Goal: Task Accomplishment & Management: Manage account settings

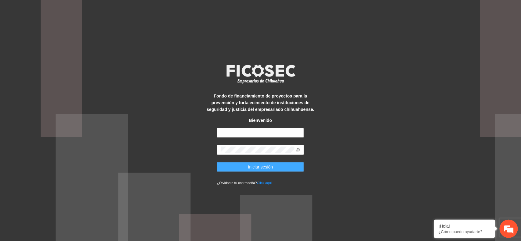
type input "**********"
click at [234, 167] on button "Iniciar sesión" at bounding box center [260, 167] width 87 height 10
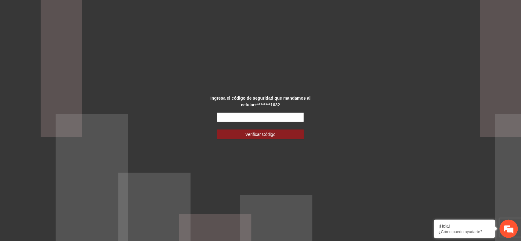
click at [238, 116] on input "text" at bounding box center [260, 118] width 87 height 10
type input "******"
click at [259, 136] on span "Verificar Código" at bounding box center [260, 134] width 30 height 7
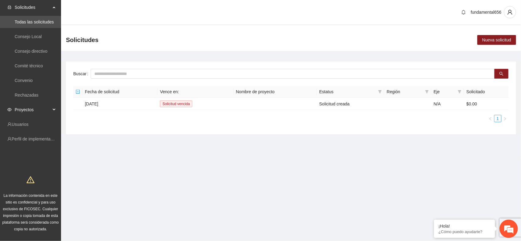
click at [53, 107] on div "Proyectos" at bounding box center [30, 110] width 61 height 12
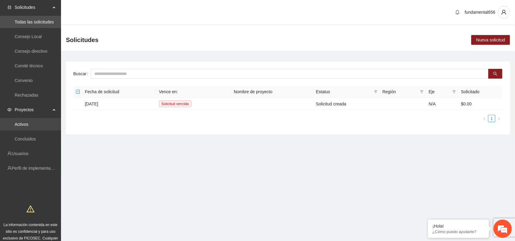
click at [20, 127] on link "Activos" at bounding box center [22, 124] width 14 height 5
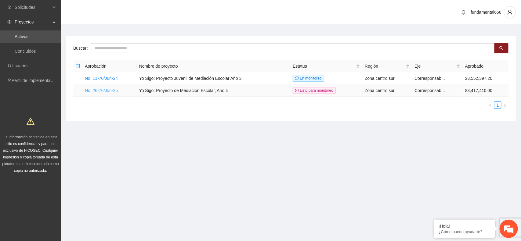
click at [98, 89] on link "No. 26-76/Jun-25" at bounding box center [101, 90] width 33 height 5
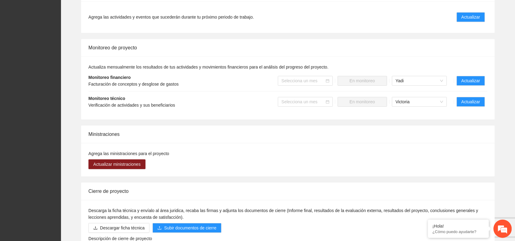
scroll to position [496, 0]
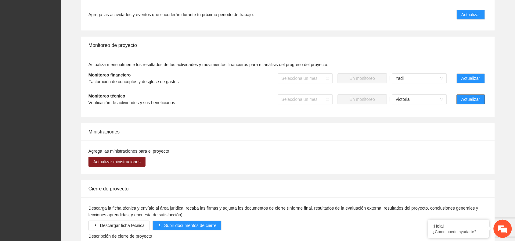
click at [469, 100] on span "Actualizar" at bounding box center [471, 99] width 19 height 7
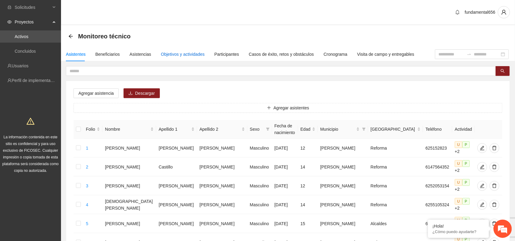
click at [168, 52] on div "Objetivos y actividades" at bounding box center [183, 54] width 44 height 7
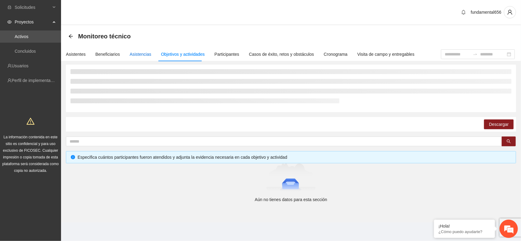
click at [140, 54] on div "Asistencias" at bounding box center [141, 54] width 22 height 7
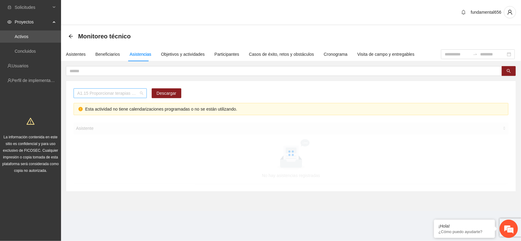
scroll to position [68, 0]
click at [107, 89] on div "A1.15 Proporcionar terapias cognitivo-conductuales de seguimiento a adolescente…" at bounding box center [110, 94] width 73 height 10
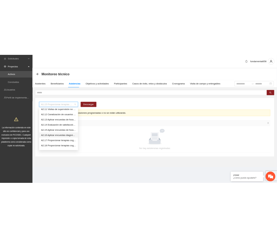
scroll to position [373, 0]
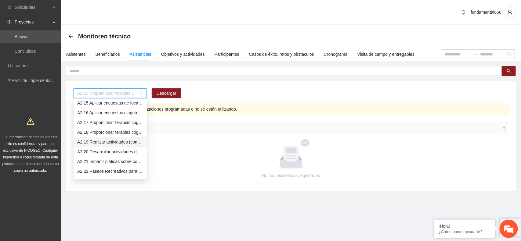
click at [95, 143] on div "A2.19 Realizar actividades (conversatorios, juegos [PERSON_NAME] o deportivos) …" at bounding box center [110, 142] width 66 height 7
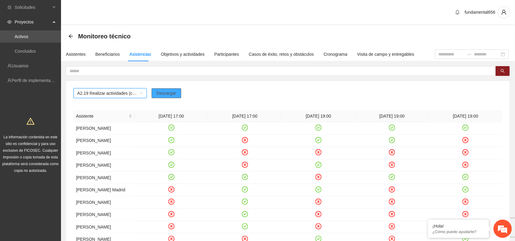
click at [168, 91] on span "Descargar" at bounding box center [167, 93] width 20 height 7
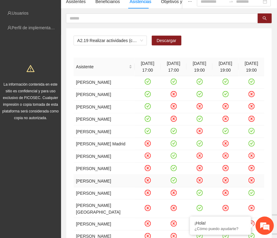
scroll to position [35, 0]
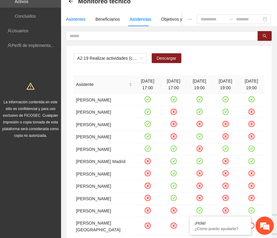
click at [75, 18] on div "Asistentes" at bounding box center [76, 19] width 20 height 7
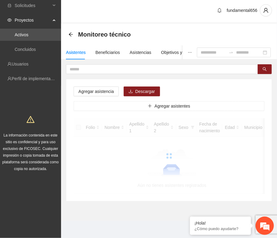
scroll to position [0, 0]
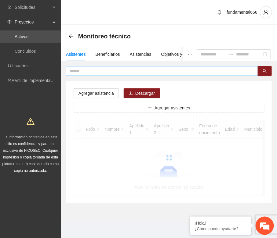
click at [98, 70] on input "text" at bounding box center [160, 71] width 180 height 7
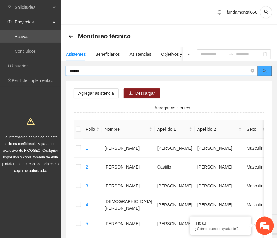
click at [261, 69] on button "button" at bounding box center [265, 71] width 14 height 10
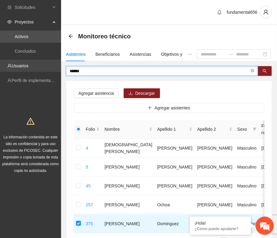
drag, startPoint x: 92, startPoint y: 69, endPoint x: 51, endPoint y: 65, distance: 41.1
click at [51, 65] on section "Solicitudes Proyectos Activos Concluidos Usuarios Perfil de implementadora La i…" at bounding box center [138, 147] width 277 height 295
click at [265, 72] on icon "search" at bounding box center [265, 71] width 4 height 4
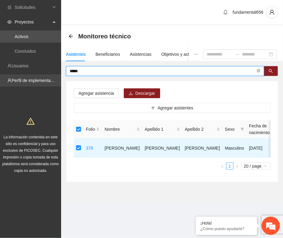
drag, startPoint x: 74, startPoint y: 73, endPoint x: 56, endPoint y: 74, distance: 17.5
click at [56, 74] on section "Solicitudes Proyectos Activos Concluidos Usuarios Perfil de implementadora La i…" at bounding box center [141, 119] width 283 height 238
click at [270, 72] on icon "search" at bounding box center [271, 71] width 4 height 4
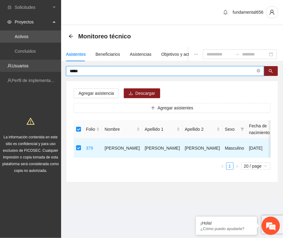
drag, startPoint x: 95, startPoint y: 73, endPoint x: 60, endPoint y: 68, distance: 35.5
click at [60, 68] on section "Solicitudes Proyectos Activos Concluidos Usuarios Perfil de implementadora La i…" at bounding box center [141, 119] width 283 height 238
click at [273, 68] on button "button" at bounding box center [270, 71] width 14 height 10
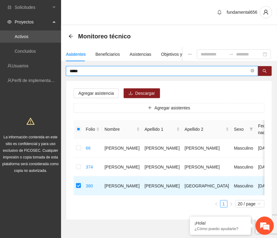
drag, startPoint x: 90, startPoint y: 70, endPoint x: 59, endPoint y: 74, distance: 31.6
click at [59, 74] on section "Solicitudes Proyectos Activos Concluidos Usuarios Perfil de implementadora La i…" at bounding box center [138, 128] width 277 height 257
click at [268, 73] on button "button" at bounding box center [265, 71] width 14 height 10
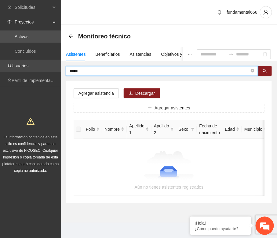
drag, startPoint x: 85, startPoint y: 70, endPoint x: 58, endPoint y: 62, distance: 27.9
click at [58, 63] on section "Solicitudes Proyectos Activos Concluidos Usuarios Perfil de implementadora La i…" at bounding box center [138, 120] width 277 height 240
click at [266, 70] on icon "search" at bounding box center [265, 71] width 4 height 4
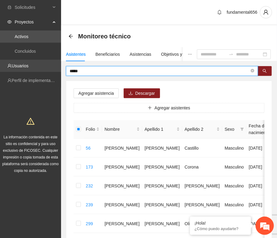
drag, startPoint x: 83, startPoint y: 68, endPoint x: 58, endPoint y: 70, distance: 24.8
click at [58, 70] on section "Solicitudes Proyectos Activos Concluidos Usuarios Perfil de implementadora La i…" at bounding box center [138, 176] width 277 height 352
click at [263, 73] on span "search" at bounding box center [265, 71] width 4 height 5
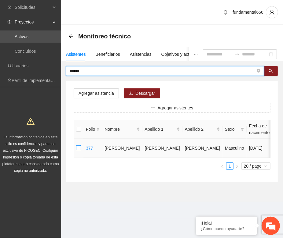
type input "******"
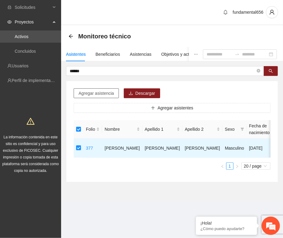
click at [108, 94] on span "Agregar asistencia" at bounding box center [95, 93] width 35 height 7
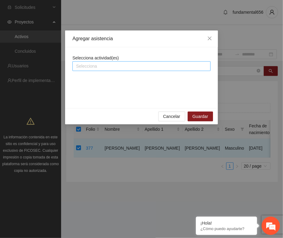
click at [94, 67] on div at bounding box center [141, 66] width 135 height 7
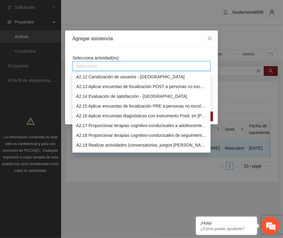
scroll to position [382, 0]
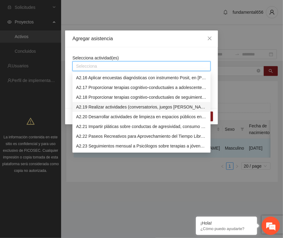
click at [92, 106] on div "A2.19 Realizar actividades (conversatorios, juegos [PERSON_NAME] o deportivos) …" at bounding box center [141, 107] width 131 height 7
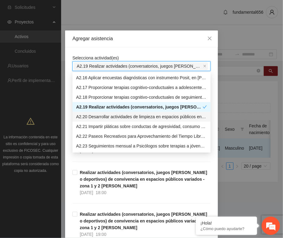
click at [61, 120] on div "Agregar asistencia Selecciona actividad(es) A2.19 Realizar actividades (convers…" at bounding box center [141, 119] width 283 height 238
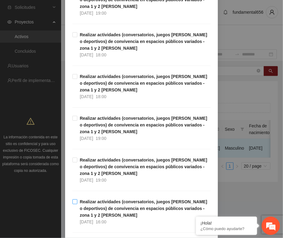
scroll to position [354, 0]
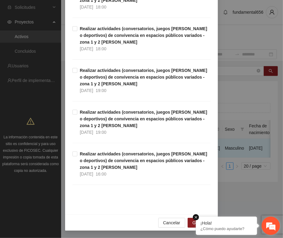
click at [197, 218] on em at bounding box center [196, 218] width 6 height 6
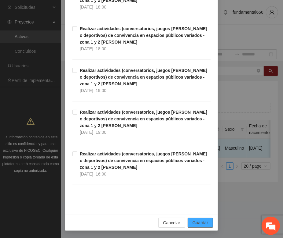
click at [193, 224] on span "Guardar" at bounding box center [200, 223] width 16 height 7
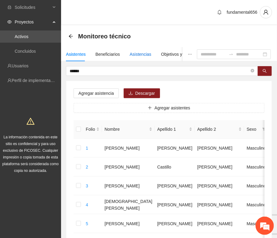
click at [136, 54] on div "Asistencias" at bounding box center [141, 54] width 22 height 7
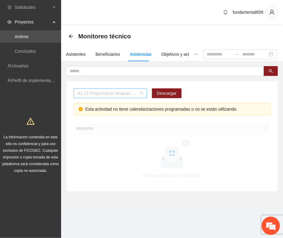
click at [82, 92] on span "A1.15 Proporcionar terapias cognitivo-conductuales de seguimiento a adolescente…" at bounding box center [110, 93] width 66 height 9
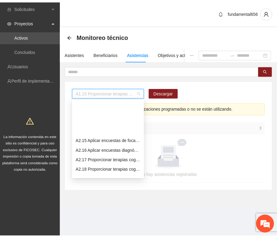
scroll to position [373, 0]
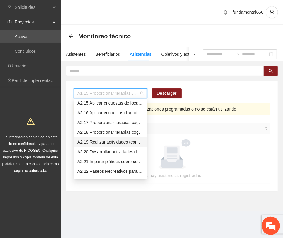
click at [90, 142] on div "A2.19 Realizar actividades (conversatorios, juegos [PERSON_NAME] o deportivos) …" at bounding box center [110, 142] width 66 height 7
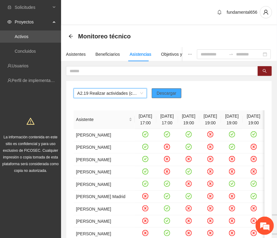
click at [169, 91] on span "Descargar" at bounding box center [167, 93] width 20 height 7
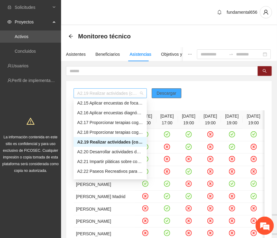
click at [125, 97] on span "A2.19 Realizar actividades (conversatorios, juegos [PERSON_NAME] o deportivos) …" at bounding box center [110, 93] width 66 height 9
click at [109, 152] on div "A2.20 Desarrollar actividades de limpieza en espacios públicos en las zonas 1 y…" at bounding box center [110, 152] width 66 height 7
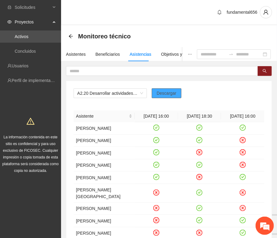
click at [164, 96] on span "Descargar" at bounding box center [167, 93] width 20 height 7
click at [241, 141] on icon "close-circle" at bounding box center [242, 140] width 5 height 5
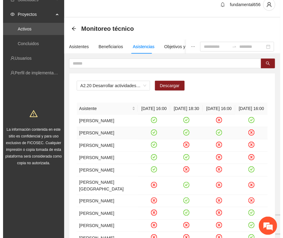
scroll to position [0, 0]
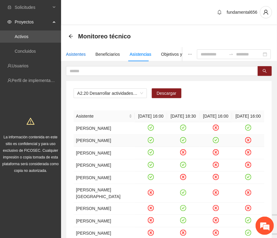
click at [71, 53] on div "Asistentes" at bounding box center [76, 54] width 20 height 7
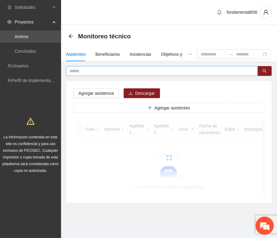
click at [79, 73] on input "text" at bounding box center [160, 71] width 180 height 7
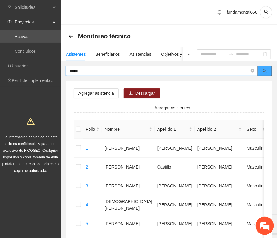
drag, startPoint x: 268, startPoint y: 69, endPoint x: 263, endPoint y: 72, distance: 5.3
click at [266, 70] on button "button" at bounding box center [265, 71] width 14 height 10
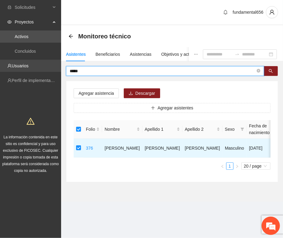
drag, startPoint x: 85, startPoint y: 69, endPoint x: 56, endPoint y: 72, distance: 29.7
click at [56, 72] on section "Solicitudes Proyectos Activos Concluidos Usuarios Perfil de implementadora La i…" at bounding box center [141, 119] width 283 height 238
click at [271, 72] on icon "search" at bounding box center [271, 71] width 4 height 4
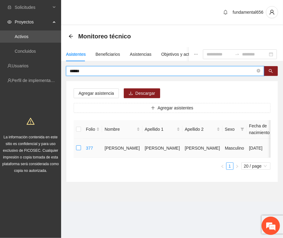
type input "******"
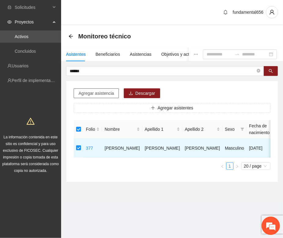
click at [90, 94] on span "Agregar asistencia" at bounding box center [95, 93] width 35 height 7
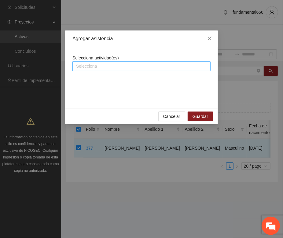
click at [95, 66] on div at bounding box center [141, 66] width 135 height 7
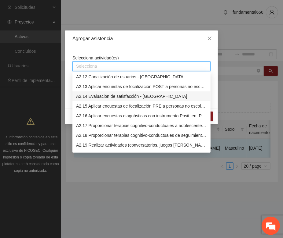
scroll to position [382, 0]
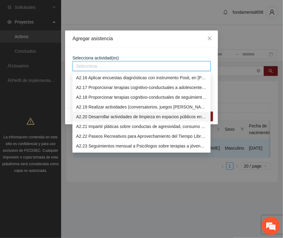
click at [92, 118] on div "A2.20 Desarrollar actividades de limpieza en espacios públicos en las zonas 1 y…" at bounding box center [141, 117] width 131 height 7
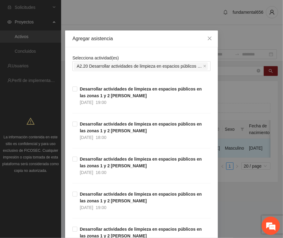
click at [65, 119] on div "Selecciona actividad(es) A2.20 Desarrollar actividades de limpieza en espacios …" at bounding box center [141, 218] width 153 height 342
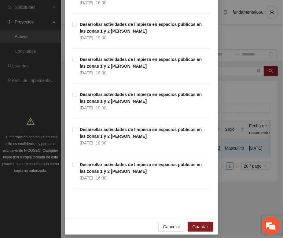
scroll to position [175, 0]
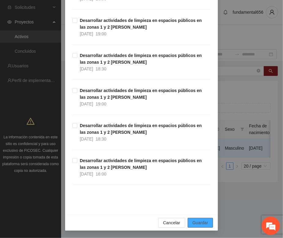
click at [190, 222] on button "Guardar" at bounding box center [199, 223] width 25 height 10
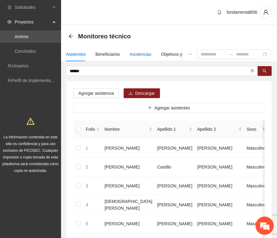
drag, startPoint x: 142, startPoint y: 51, endPoint x: 136, endPoint y: 54, distance: 7.0
click at [141, 51] on div "Asistencias" at bounding box center [141, 54] width 22 height 7
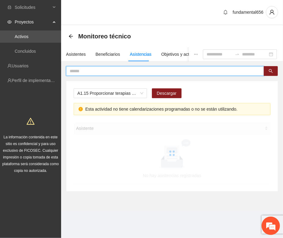
click at [79, 72] on input "text" at bounding box center [163, 71] width 186 height 7
click at [83, 72] on input "text" at bounding box center [163, 71] width 186 height 7
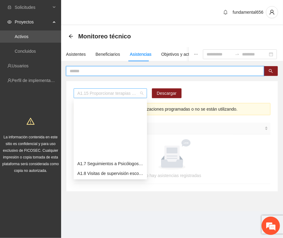
click at [88, 94] on span "A1.15 Proporcionar terapias cognitivo-conductuales de seguimiento a adolescente…" at bounding box center [110, 93] width 66 height 9
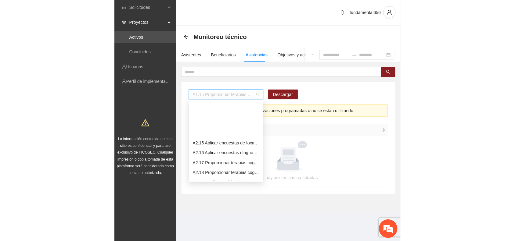
scroll to position [373, 0]
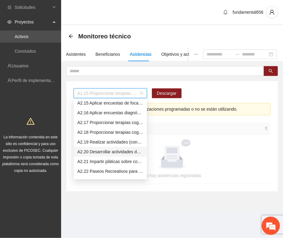
click at [92, 151] on div "A2.20 Desarrollar actividades de limpieza en espacios públicos en las zonas 1 y…" at bounding box center [110, 152] width 66 height 7
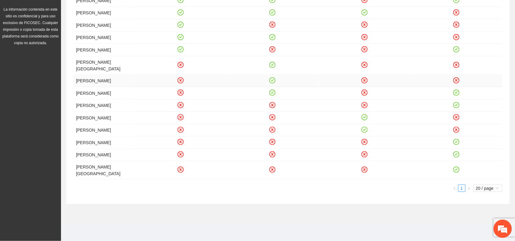
scroll to position [147, 0]
click at [299, 195] on div "Asistente [DATE] 16:00 [DATE] 18:30 [DATE] 16:00 [DATE] 16:00 [PERSON_NAME] [PE…" at bounding box center [288, 90] width 429 height 215
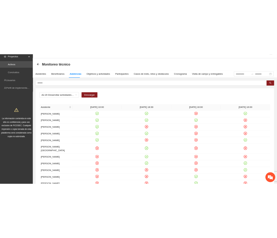
scroll to position [0, 0]
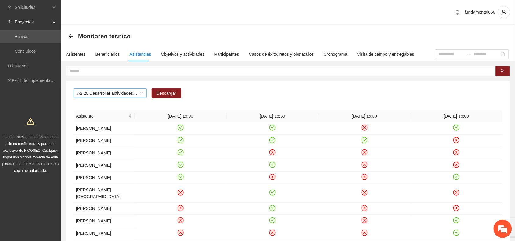
click at [96, 93] on span "A2.20 Desarrollar actividades de limpieza en espacios públicos en las zonas 1 y…" at bounding box center [110, 93] width 66 height 9
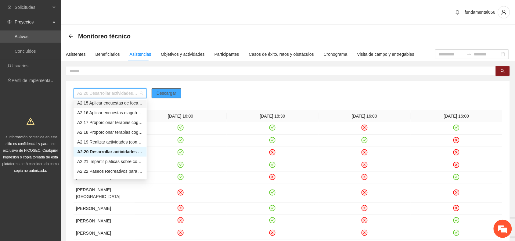
click at [159, 93] on span "Descargar" at bounding box center [167, 93] width 20 height 7
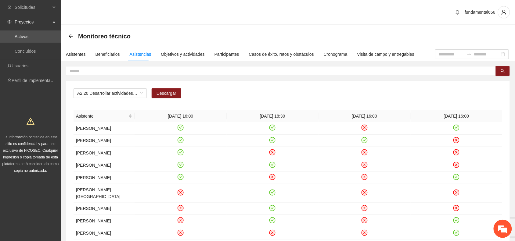
click at [242, 36] on div "Monitoreo técnico" at bounding box center [288, 36] width 440 height 12
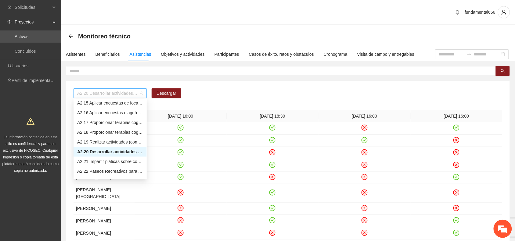
click at [117, 92] on span "A2.20 Desarrollar actividades de limpieza en espacios públicos en las zonas 1 y…" at bounding box center [110, 93] width 66 height 9
click at [118, 158] on div "A2.21 Impartir pláticas sobre conductas de agresividad, consumo de sustancias a…" at bounding box center [110, 162] width 73 height 10
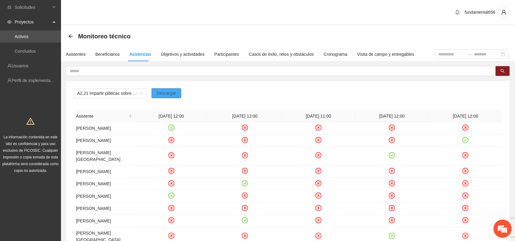
click at [169, 92] on span "Descargar" at bounding box center [167, 93] width 20 height 7
click at [312, 161] on td at bounding box center [319, 156] width 74 height 19
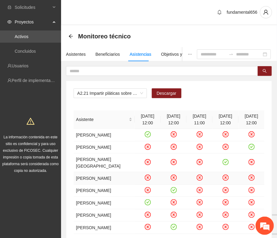
click at [147, 179] on icon "close-circle" at bounding box center [148, 178] width 2 height 2
click at [145, 206] on icon "check-circle" at bounding box center [148, 203] width 6 height 6
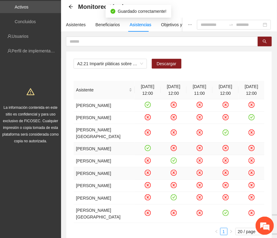
scroll to position [38, 0]
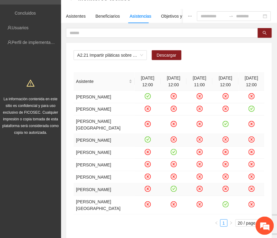
click at [171, 192] on icon "check-circle" at bounding box center [173, 189] width 5 height 5
click at [223, 207] on icon "check-circle" at bounding box center [225, 204] width 5 height 5
click at [157, 55] on span "Descargar" at bounding box center [167, 55] width 20 height 7
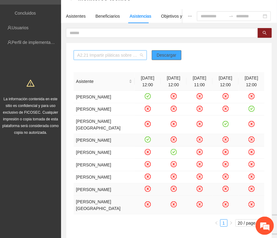
click at [88, 58] on span "A2.21 Impartir pláticas sobre conductas de agresividad, consumo de sustancias a…" at bounding box center [110, 55] width 66 height 9
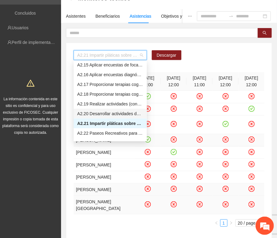
scroll to position [412, 0]
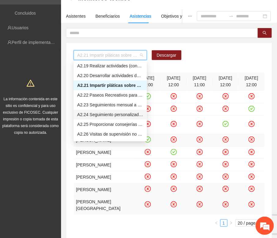
click at [87, 116] on div "A2.24 Seguimiento personalizado a usuarios mediante visitas o llamadas telefóni…" at bounding box center [110, 114] width 66 height 7
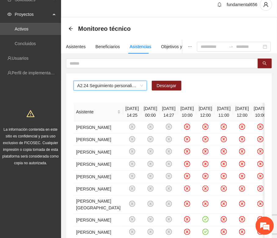
scroll to position [38, 0]
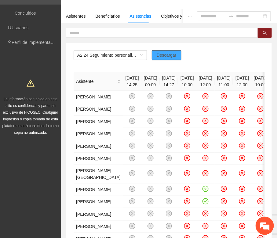
click at [168, 54] on span "Descargar" at bounding box center [167, 55] width 20 height 7
click at [106, 42] on div "A2.24 Seguimiento personalizado a usuarios mediante visitas o llamadas telefóni…" at bounding box center [169, 171] width 206 height 286
click at [208, 111] on icon "close-circle" at bounding box center [205, 108] width 5 height 5
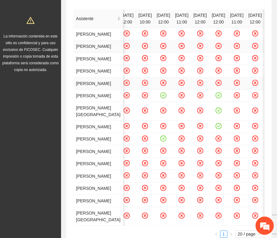
scroll to position [114, 0]
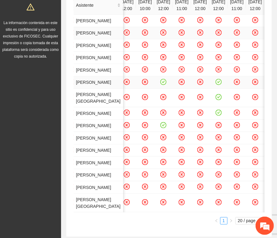
click at [203, 85] on icon "close-circle" at bounding box center [200, 81] width 5 height 5
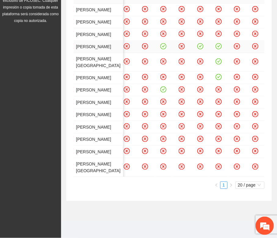
scroll to position [191, 0]
click at [252, 80] on icon "close-circle" at bounding box center [254, 77] width 5 height 5
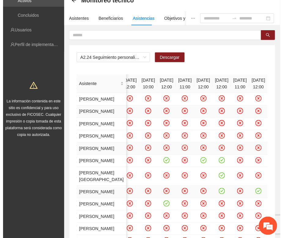
scroll to position [0, 0]
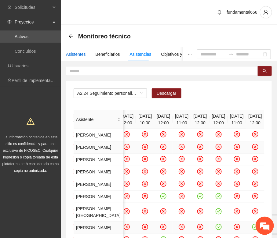
drag, startPoint x: 73, startPoint y: 53, endPoint x: 69, endPoint y: 63, distance: 10.4
click at [72, 54] on div "Asistentes" at bounding box center [76, 54] width 20 height 7
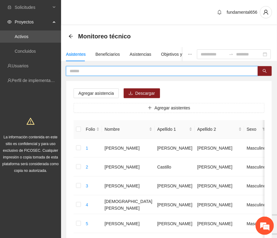
click at [75, 71] on input "text" at bounding box center [160, 71] width 180 height 7
click at [263, 68] on button "button" at bounding box center [265, 71] width 14 height 10
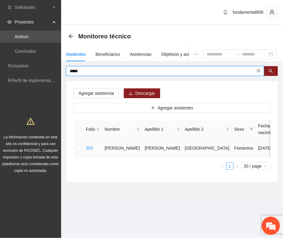
type input "*****"
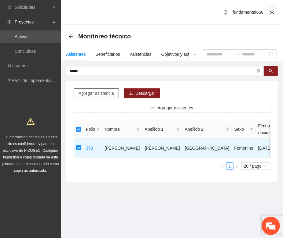
click at [92, 92] on span "Agregar asistencia" at bounding box center [95, 93] width 35 height 7
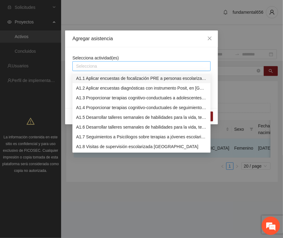
click at [83, 66] on div at bounding box center [141, 66] width 135 height 7
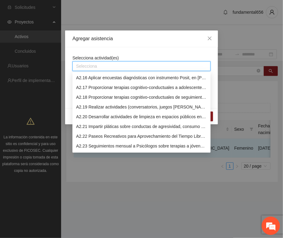
scroll to position [420, 0]
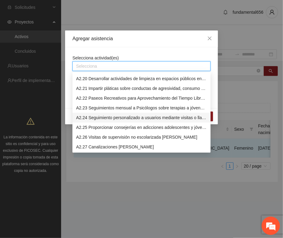
click at [98, 114] on div "A2.24 Seguimiento personalizado a usuarios mediante visitas o llamadas telefóni…" at bounding box center [141, 117] width 131 height 7
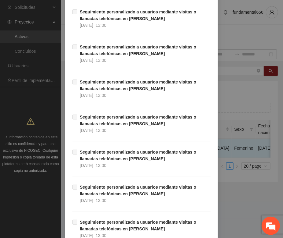
scroll to position [1194, 0]
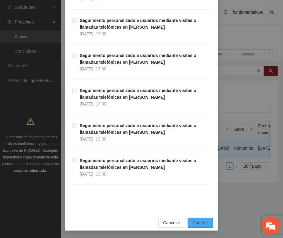
click at [194, 222] on span "Guardar" at bounding box center [200, 223] width 16 height 7
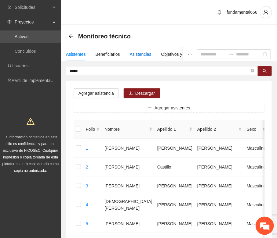
click at [145, 53] on div "Asistencias" at bounding box center [141, 54] width 22 height 7
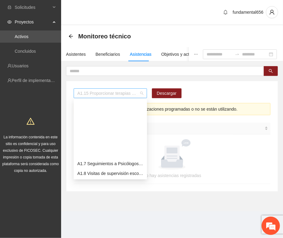
click at [95, 93] on span "A1.15 Proporcionar terapias cognitivo-conductuales de seguimiento a adolescente…" at bounding box center [110, 93] width 66 height 9
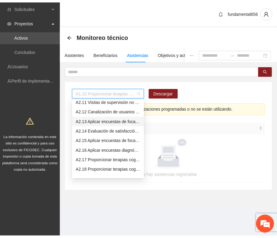
scroll to position [373, 0]
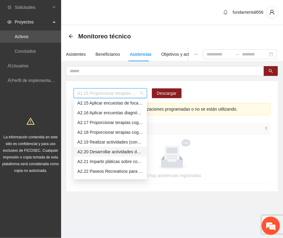
click at [110, 151] on div "A2.20 Desarrollar actividades de limpieza en espacios públicos en las zonas 1 y…" at bounding box center [110, 152] width 66 height 7
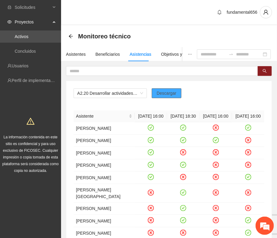
click at [162, 92] on span "Descargar" at bounding box center [167, 93] width 20 height 7
click at [167, 95] on span "Descargar" at bounding box center [167, 93] width 20 height 7
click at [92, 56] on div "Asistentes Beneficiarios Asistencias Objetivos y actividades Participantes Caso…" at bounding box center [238, 54] width 354 height 14
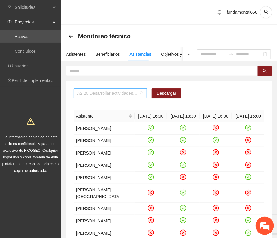
click at [94, 95] on span "A2.20 Desarrollar actividades de limpieza en espacios públicos en las zonas 1 y…" at bounding box center [110, 93] width 66 height 9
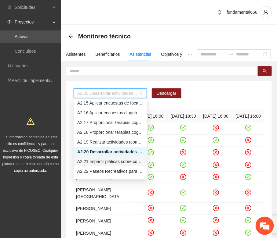
scroll to position [412, 0]
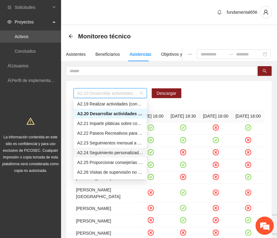
click at [93, 153] on div "A2.24 Seguimiento personalizado a usuarios mediante visitas o llamadas telefóni…" at bounding box center [110, 153] width 66 height 7
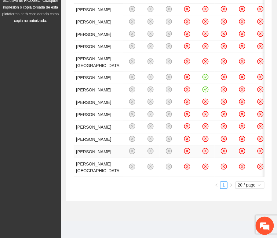
scroll to position [0, 0]
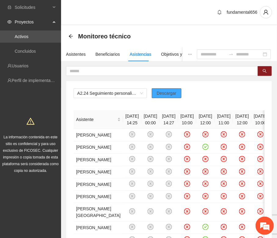
click at [171, 93] on span "Descargar" at bounding box center [167, 93] width 20 height 7
click at [80, 82] on div "A2.24 Seguimiento personalizado a usuarios mediante visitas o llamadas telefóni…" at bounding box center [168, 216] width 205 height 270
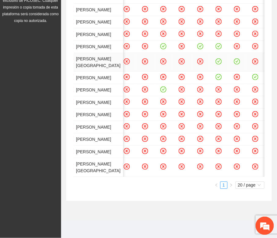
scroll to position [229, 0]
click at [146, 91] on icon "close-circle" at bounding box center [145, 90] width 2 height 2
click at [252, 59] on icon "close-circle" at bounding box center [255, 62] width 6 height 6
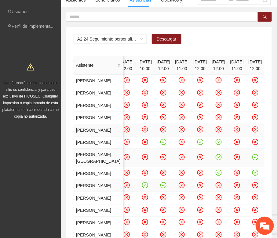
scroll to position [0, 0]
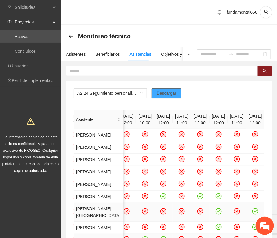
click at [165, 92] on span "Descargar" at bounding box center [167, 93] width 20 height 7
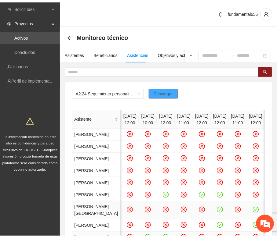
scroll to position [0, 214]
